Goal: Book appointment/travel/reservation

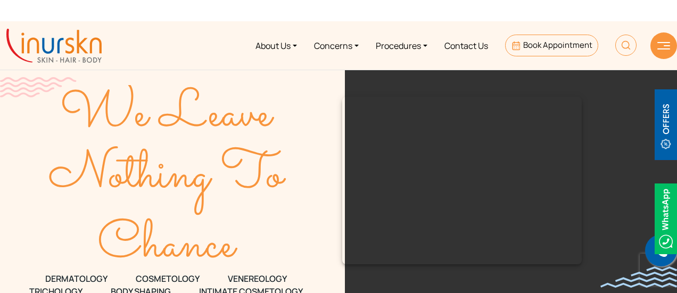
click at [666, 218] on img at bounding box center [666, 219] width 22 height 71
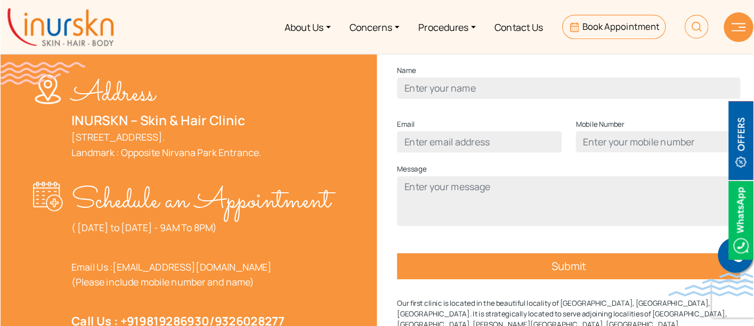
scroll to position [363, 0]
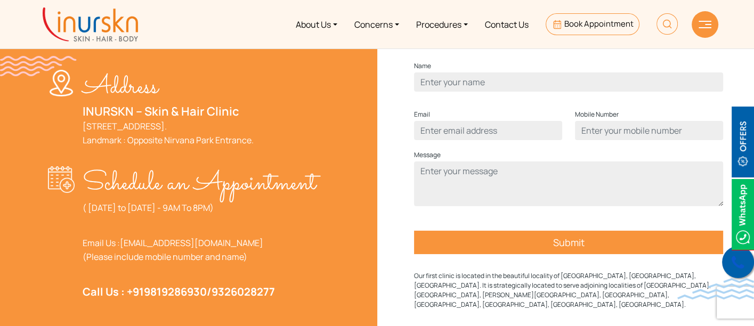
click at [677, 268] on icon at bounding box center [737, 263] width 13 height 16
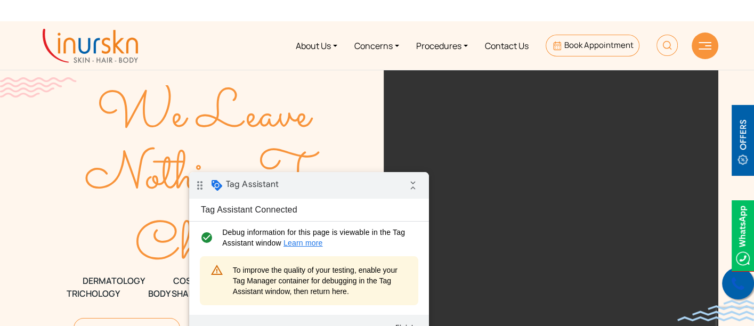
click at [735, 283] on icon at bounding box center [737, 284] width 13 height 16
click at [750, 233] on img at bounding box center [742, 235] width 22 height 71
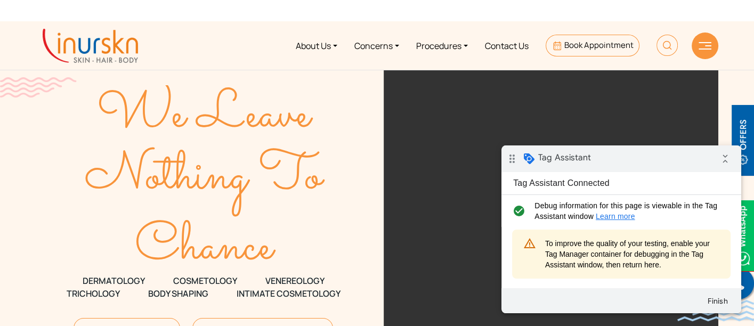
click at [642, 150] on div "drag_indicator Tag Assistant collapse_all" at bounding box center [621, 158] width 240 height 27
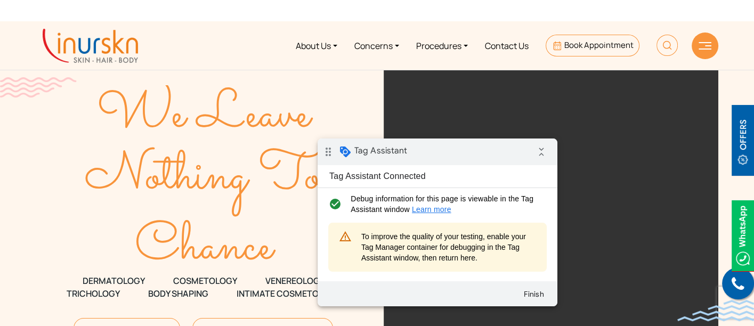
click at [740, 239] on img at bounding box center [742, 235] width 22 height 71
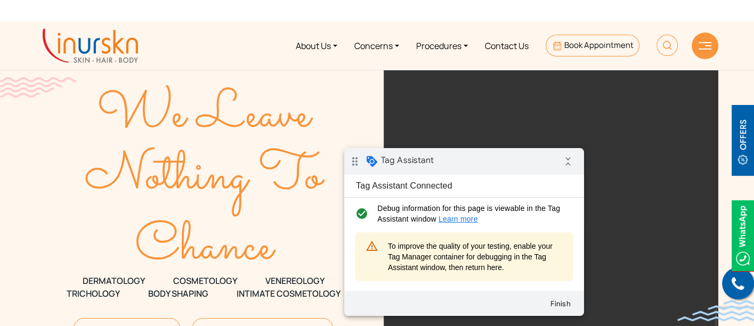
click at [464, 170] on div "drag_indicator Tag Assistant collapse_all" at bounding box center [464, 161] width 240 height 27
click at [737, 209] on img at bounding box center [742, 235] width 22 height 71
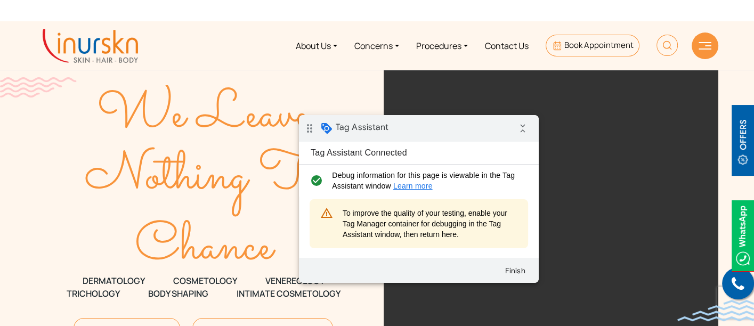
click at [396, 130] on div "drag_indicator Tag Assistant collapse_all" at bounding box center [419, 128] width 240 height 27
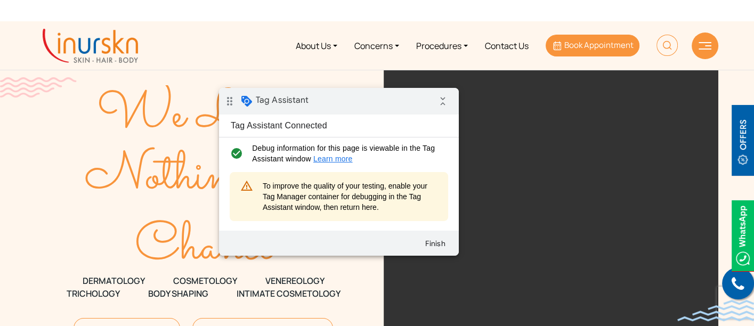
click at [563, 54] on link "Book Appointment" at bounding box center [591, 46] width 93 height 22
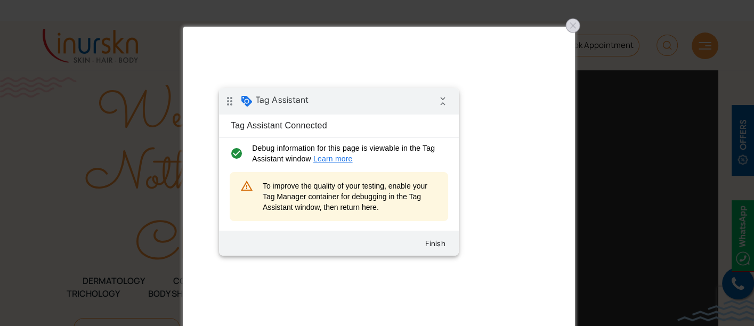
click at [577, 28] on div at bounding box center [572, 25] width 17 height 17
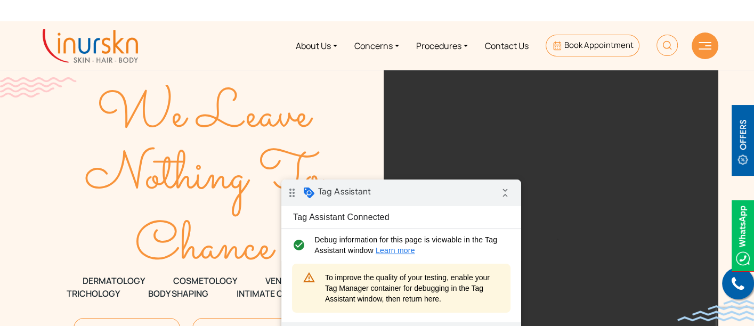
click at [744, 244] on img at bounding box center [742, 235] width 22 height 71
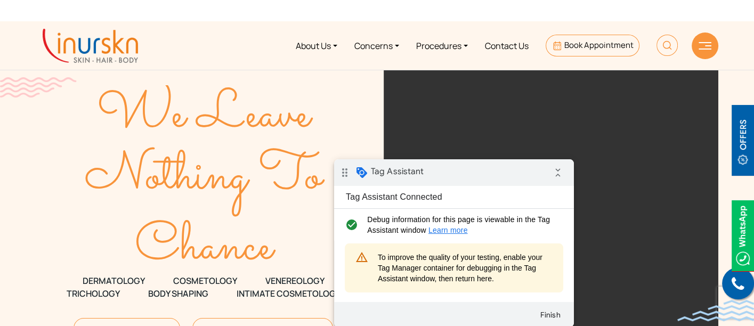
click at [743, 232] on img at bounding box center [742, 235] width 22 height 71
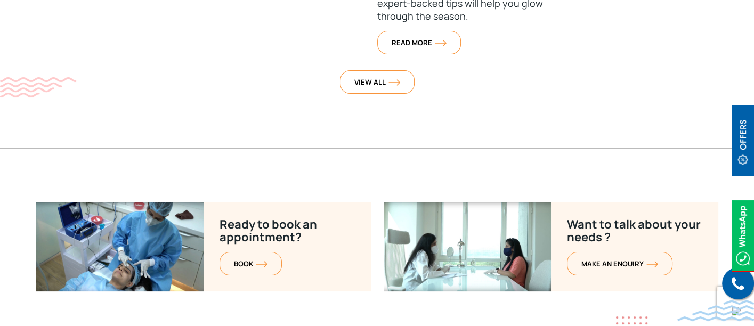
scroll to position [4388, 0]
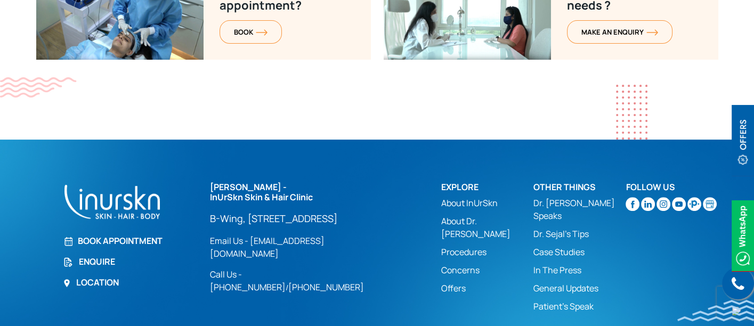
click at [285, 268] on link "Call Us - [PHONE_NUMBER]" at bounding box center [248, 280] width 76 height 24
